Goal: Transaction & Acquisition: Purchase product/service

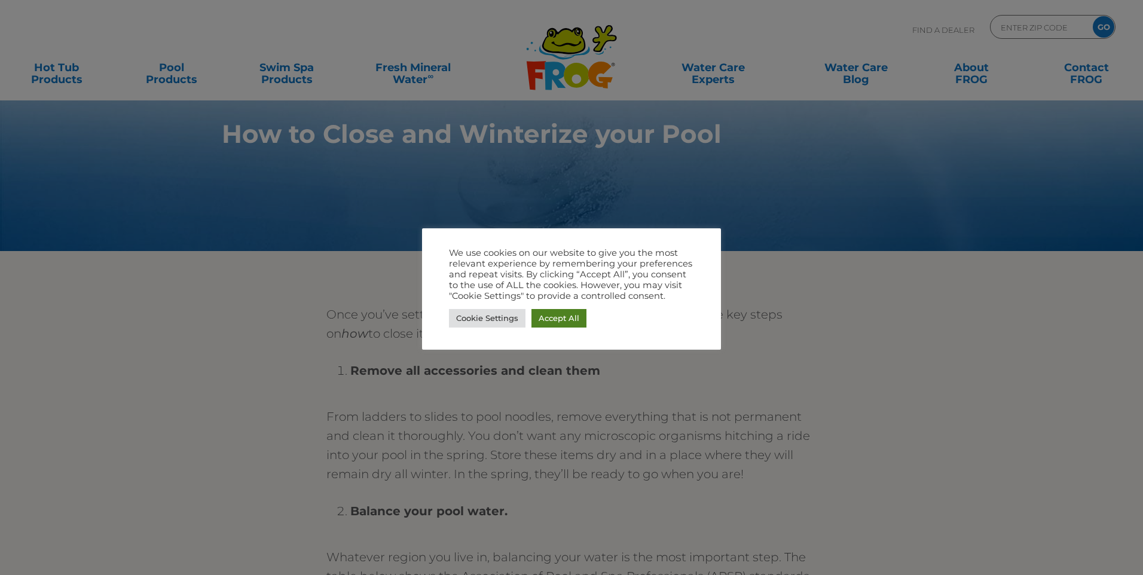
drag, startPoint x: 558, startPoint y: 320, endPoint x: 416, endPoint y: 332, distance: 142.7
click at [555, 321] on link "Accept All" at bounding box center [558, 318] width 55 height 19
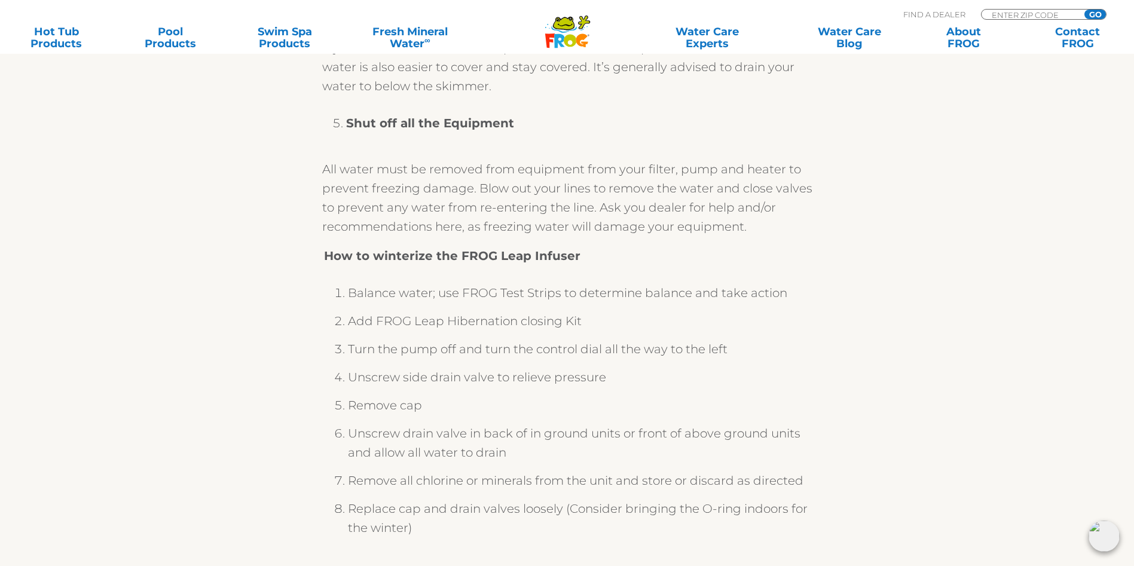
scroll to position [1136, 0]
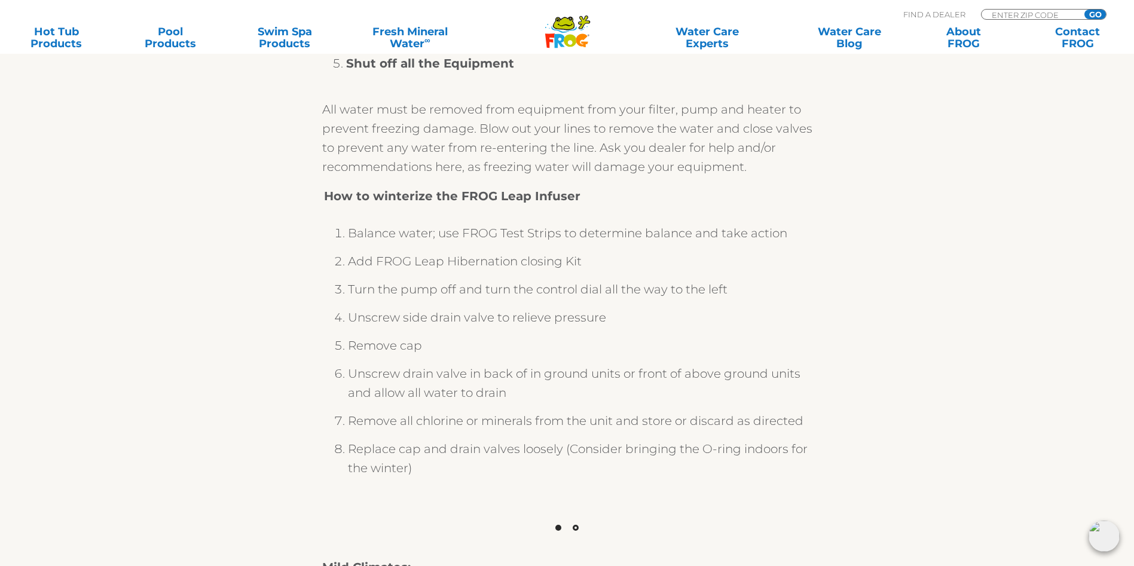
drag, startPoint x: 271, startPoint y: 315, endPoint x: 264, endPoint y: 318, distance: 7.8
click at [265, 318] on div "Once you’ve settled “when” to close your FROG Leap ® pool, here are key steps o…" at bounding box center [567, 191] width 735 height 2093
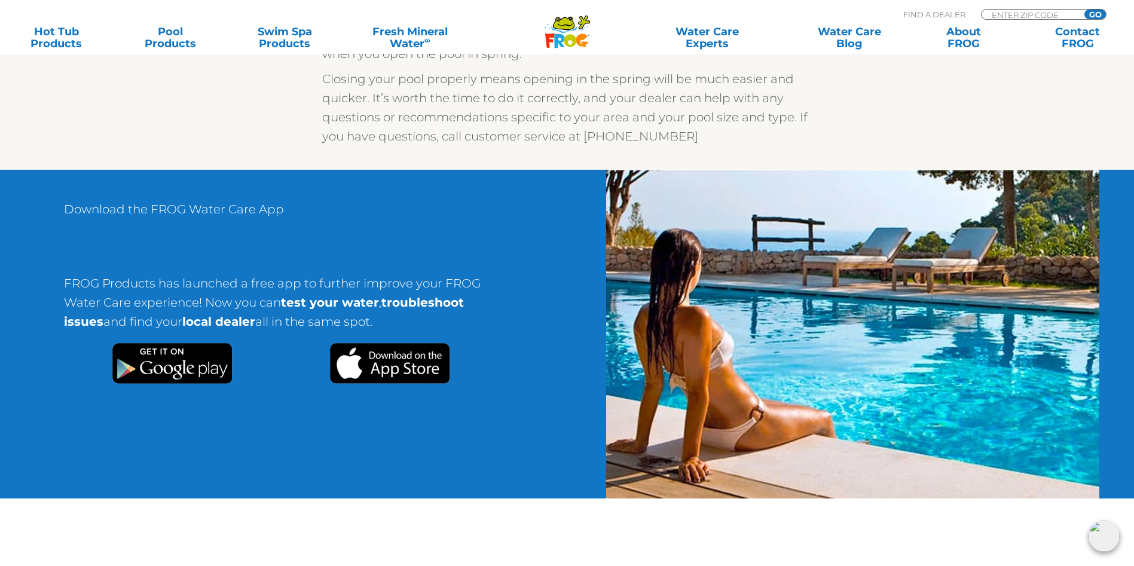
scroll to position [2211, 0]
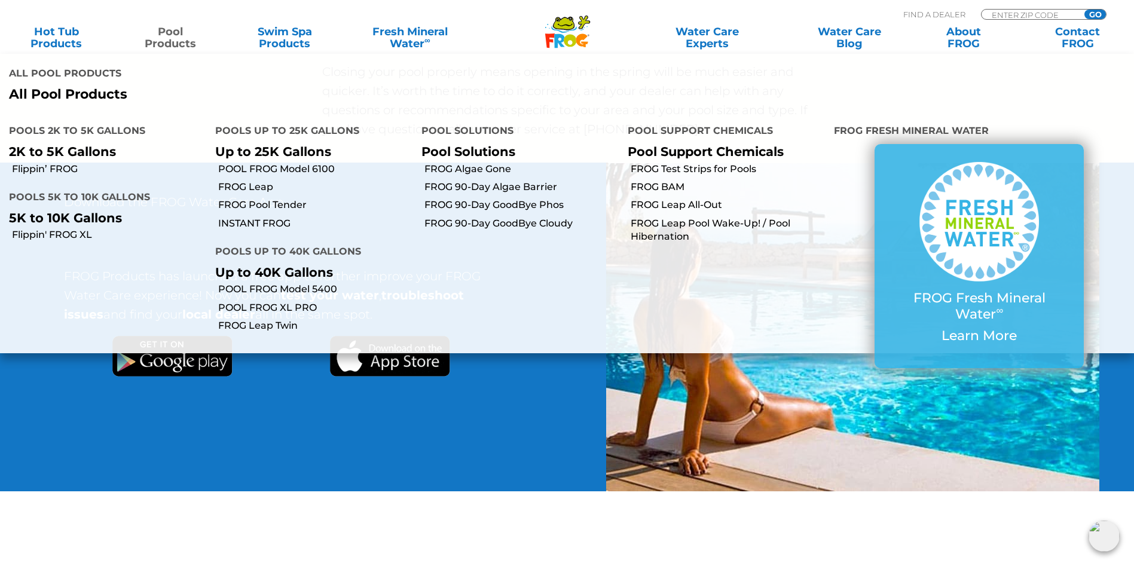
click at [171, 47] on link "Pool Products" at bounding box center [170, 38] width 89 height 24
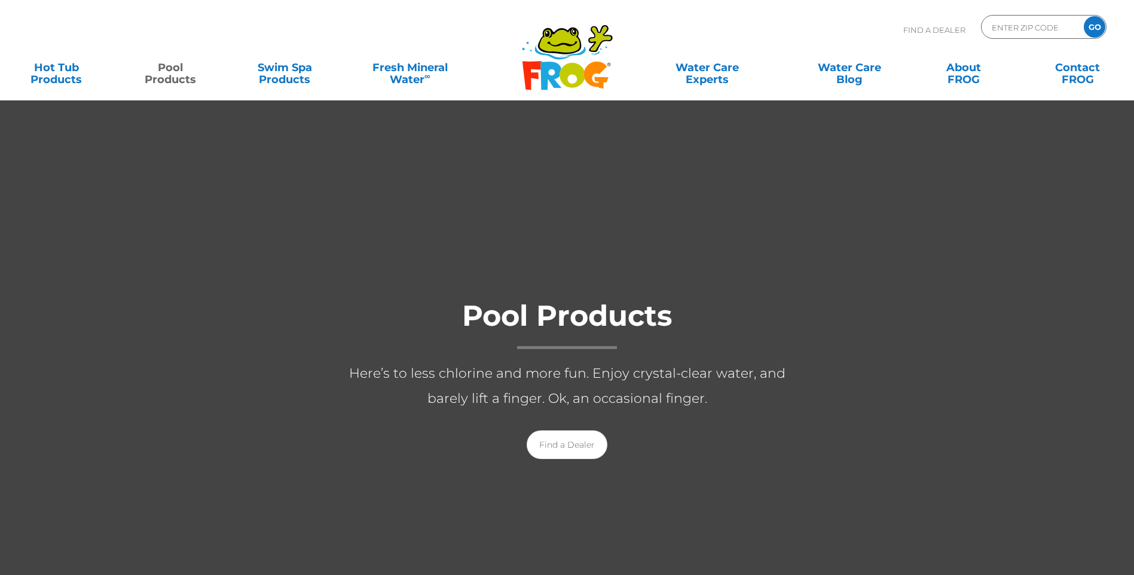
scroll to position [120, 0]
